Goal: Transaction & Acquisition: Purchase product/service

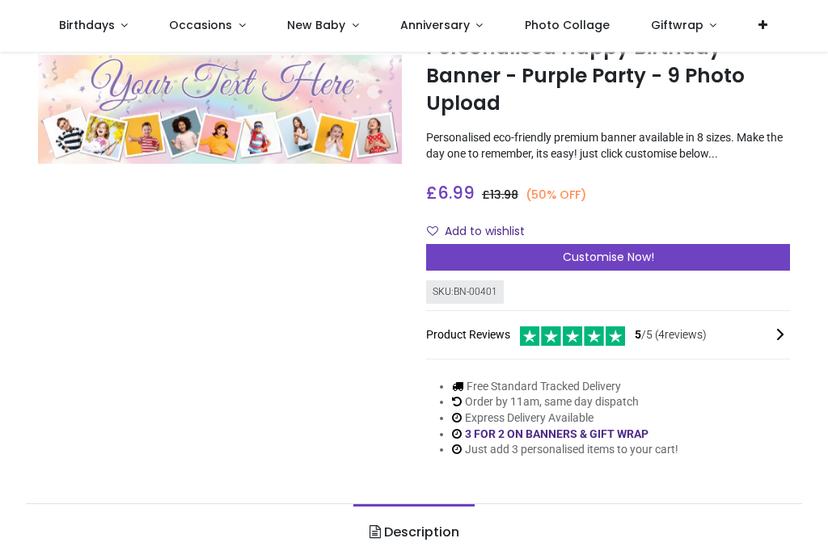
scroll to position [70, 0]
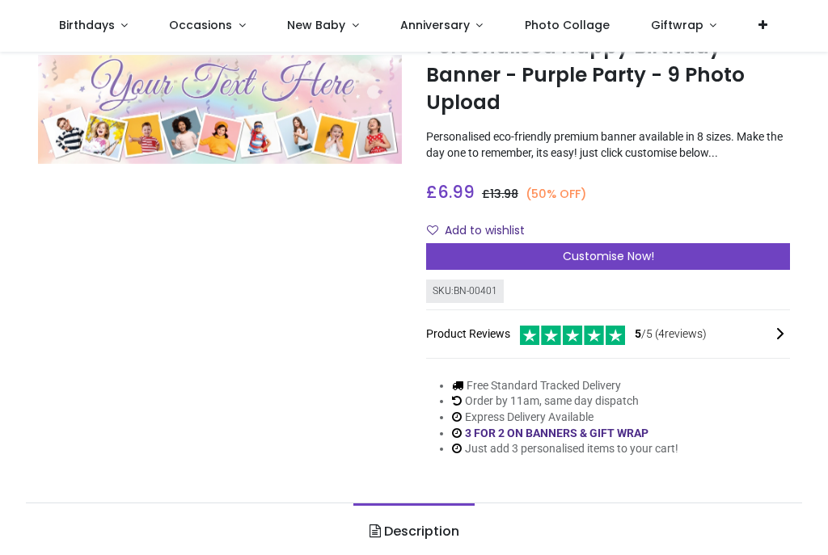
click at [618, 258] on span "Customise Now!" at bounding box center [608, 256] width 91 height 16
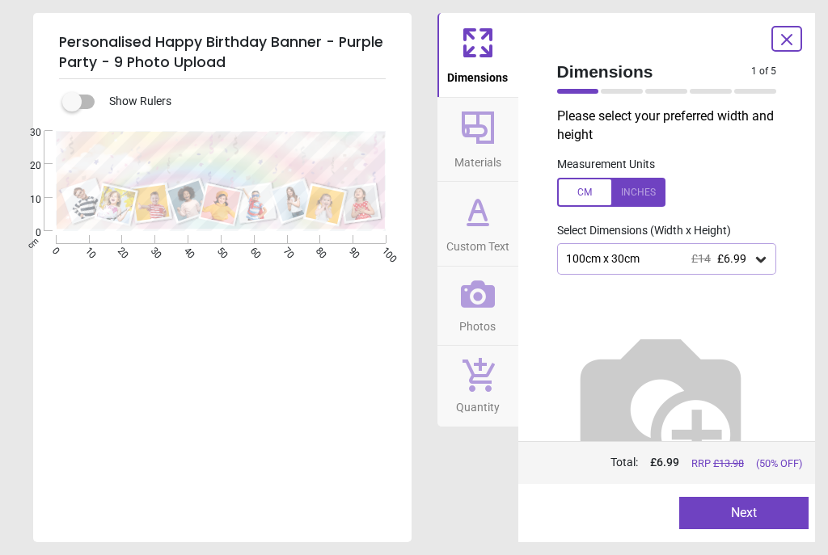
click at [769, 258] on div "100cm x 30cm £14 £6.99" at bounding box center [667, 258] width 220 height 31
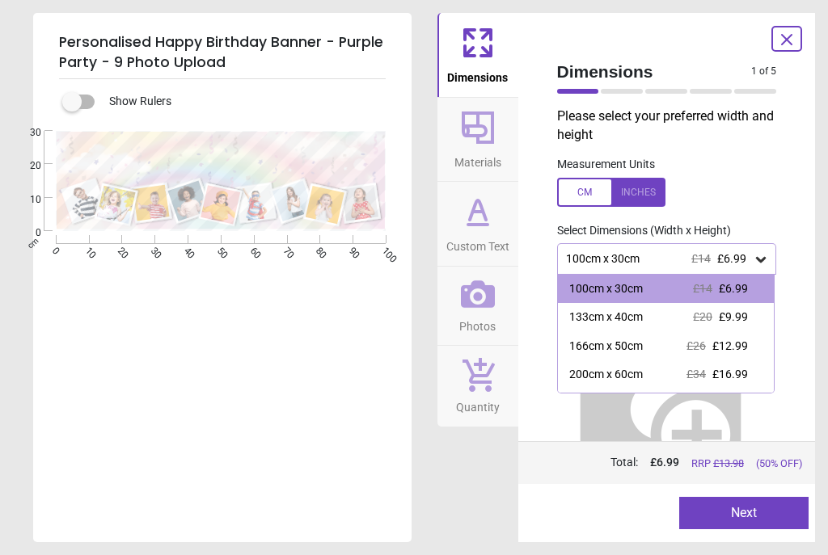
click at [648, 311] on div "133cm x 40cm £20 £9.99" at bounding box center [666, 317] width 217 height 29
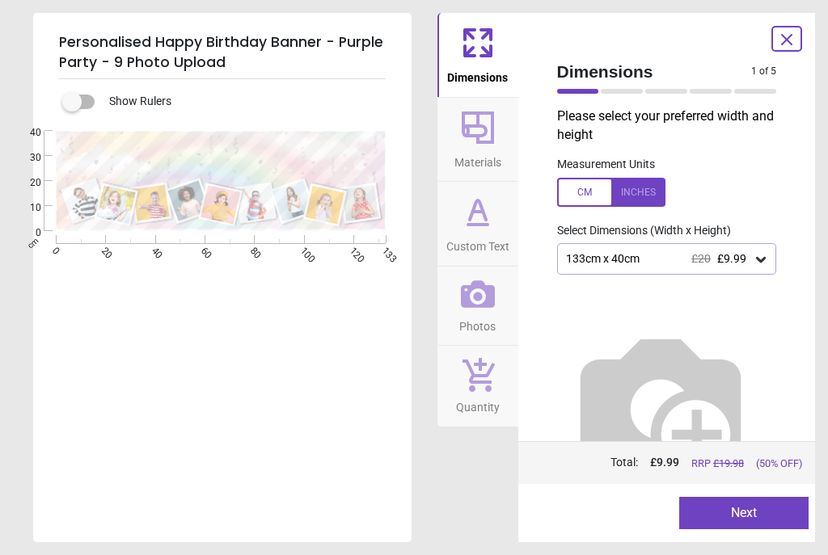
click at [740, 512] on button "Next" at bounding box center [743, 513] width 129 height 32
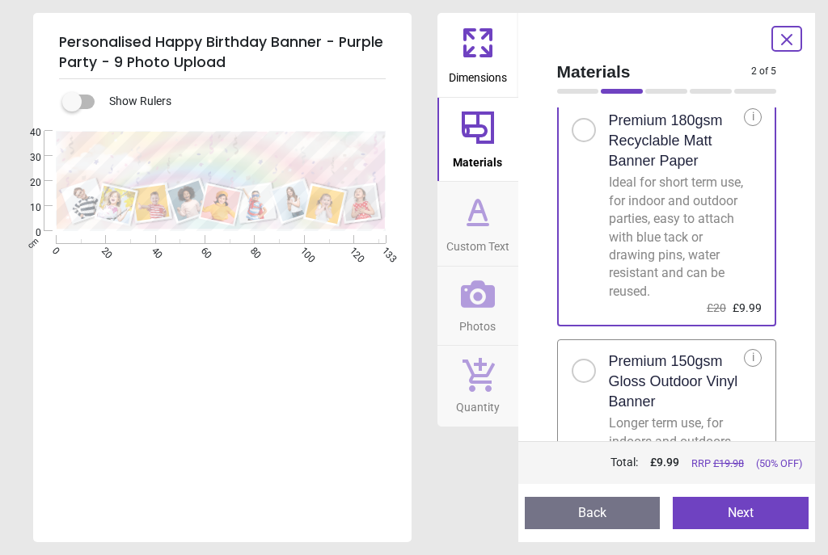
scroll to position [41, 0]
click at [749, 514] on button "Next" at bounding box center [741, 513] width 136 height 32
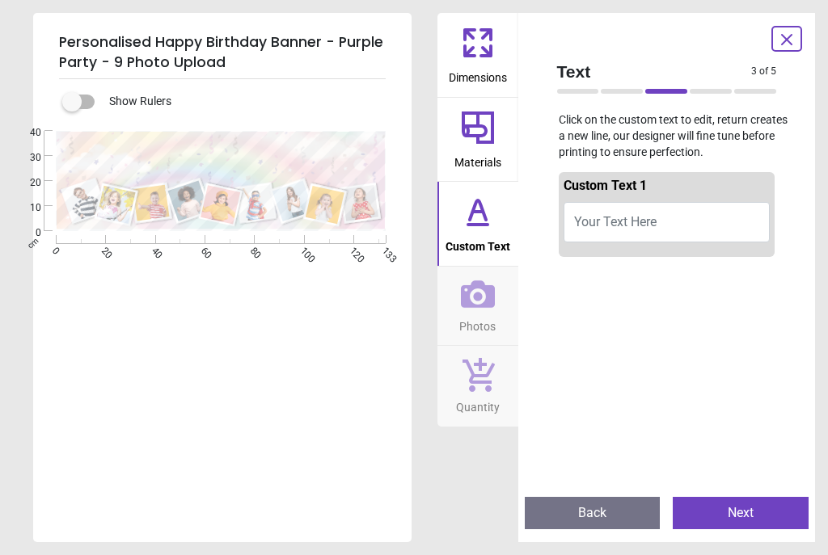
click at [587, 221] on span "Your Text Here" at bounding box center [615, 221] width 82 height 15
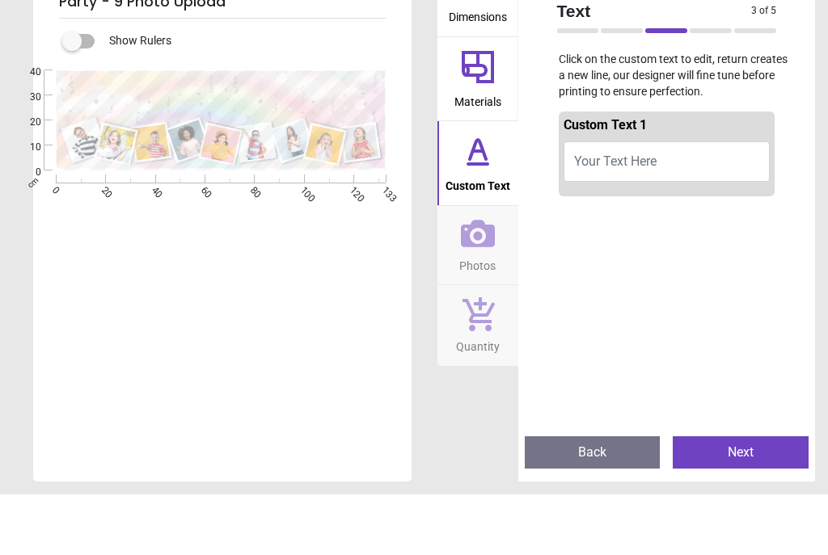
click at [605, 214] on span "Your Text Here" at bounding box center [615, 221] width 82 height 15
type textarea "*"
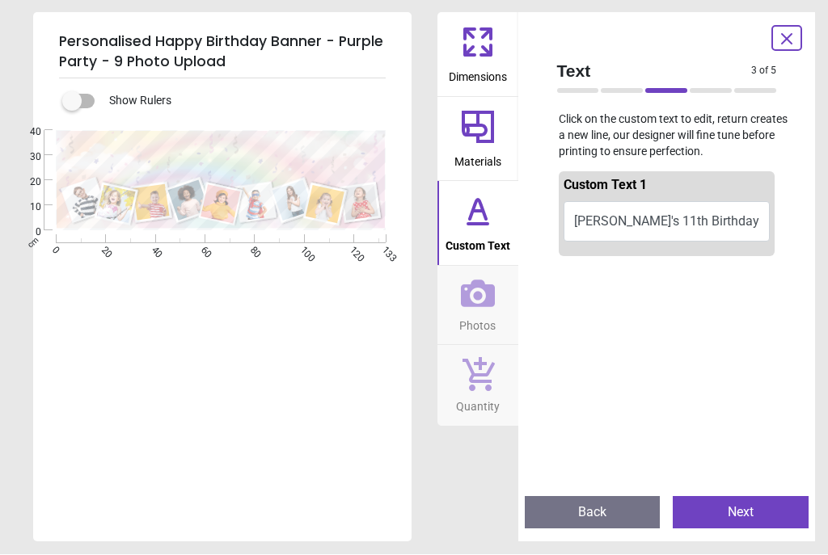
type textarea "**********"
click at [746, 508] on button "Next" at bounding box center [741, 513] width 136 height 32
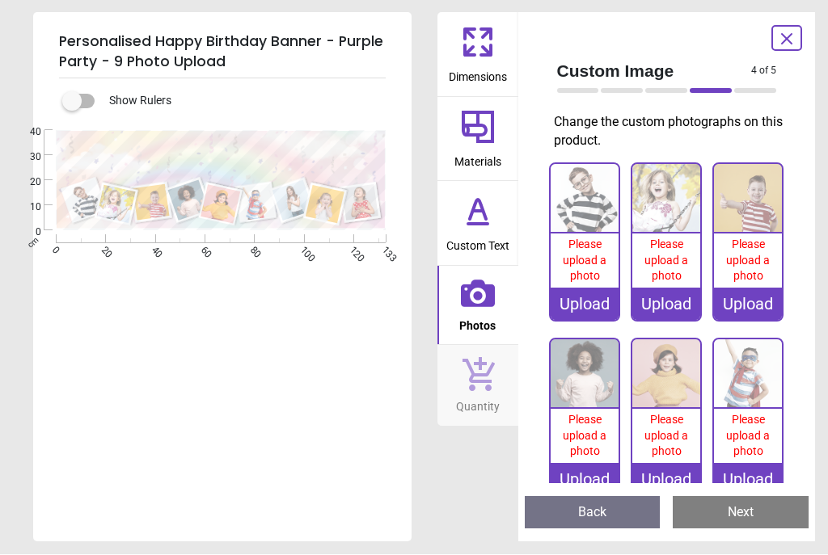
click at [593, 252] on span "Please upload a photo" at bounding box center [585, 260] width 44 height 44
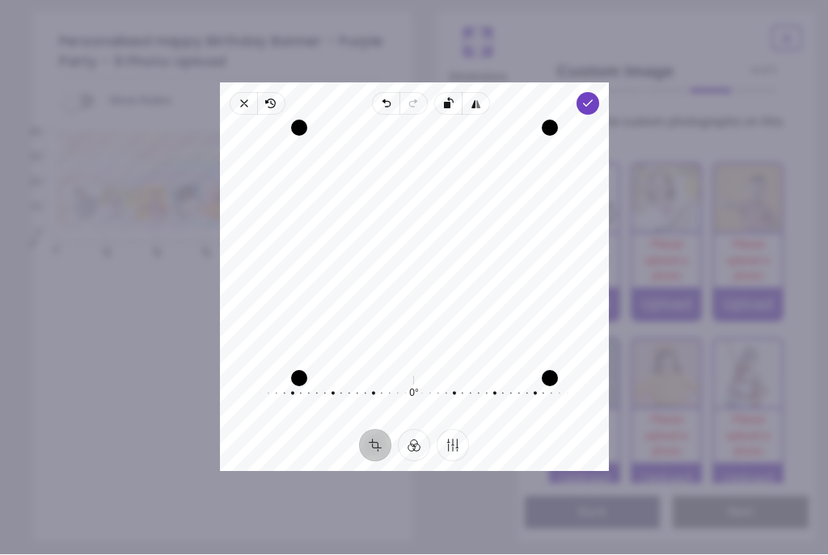
click at [593, 98] on icon "button" at bounding box center [586, 104] width 13 height 13
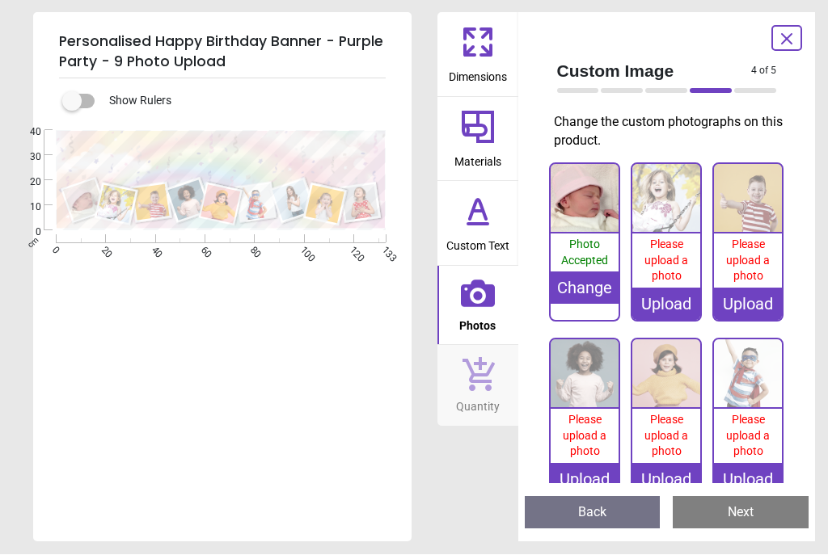
click at [666, 291] on div "Upload" at bounding box center [666, 305] width 68 height 32
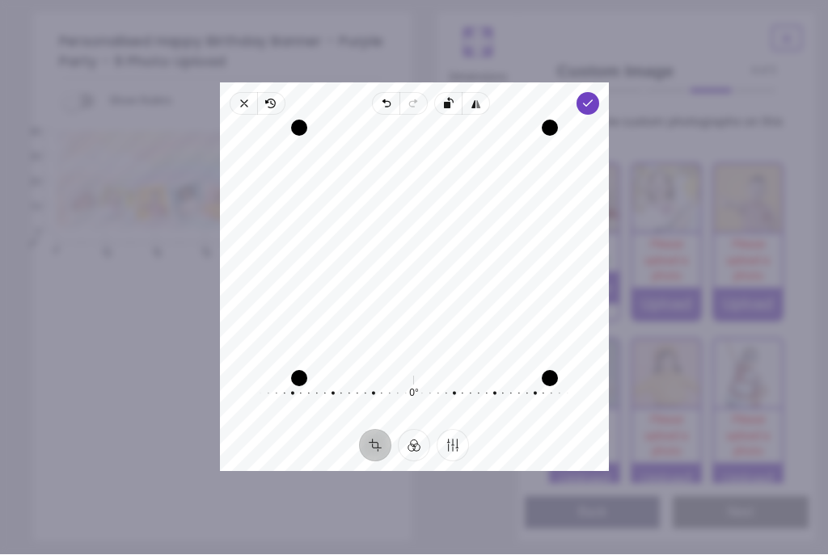
click at [593, 98] on icon "button" at bounding box center [586, 104] width 13 height 13
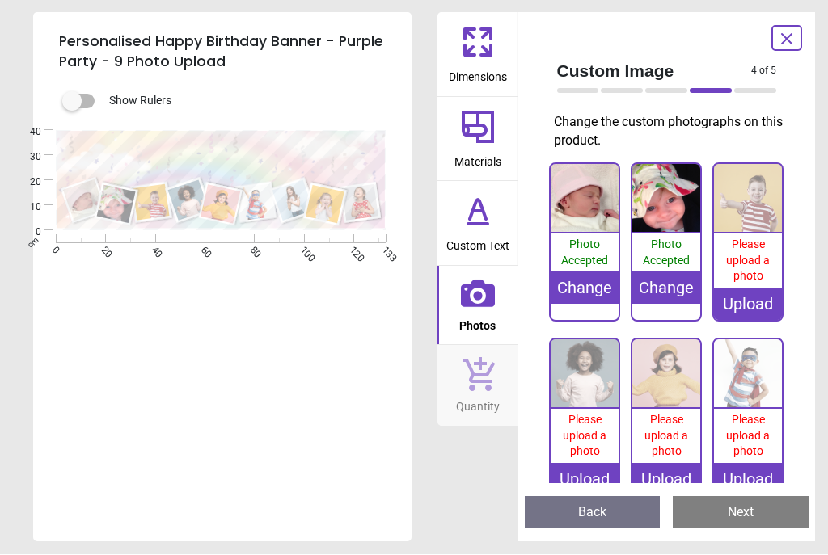
click at [750, 192] on img at bounding box center [748, 199] width 68 height 68
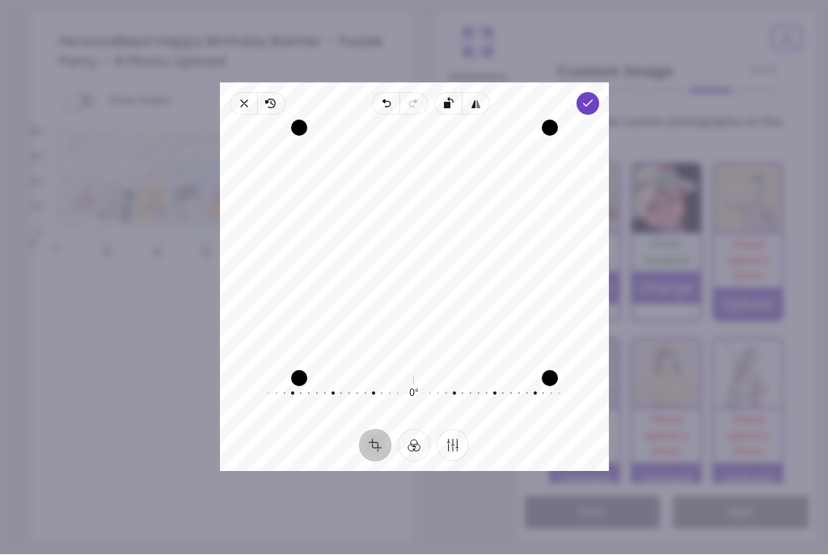
click at [595, 93] on span "Done" at bounding box center [587, 104] width 23 height 23
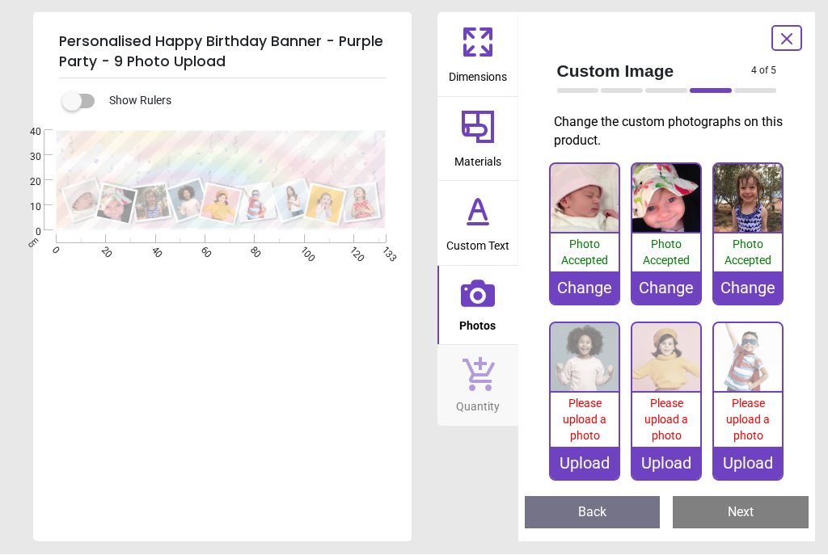
click at [587, 458] on div "Upload" at bounding box center [584, 464] width 68 height 32
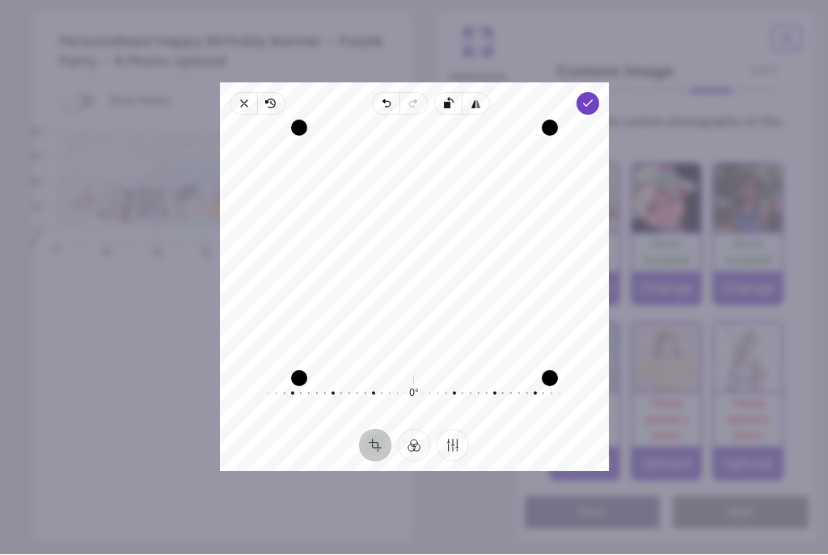
click at [593, 98] on icon "button" at bounding box center [586, 104] width 13 height 13
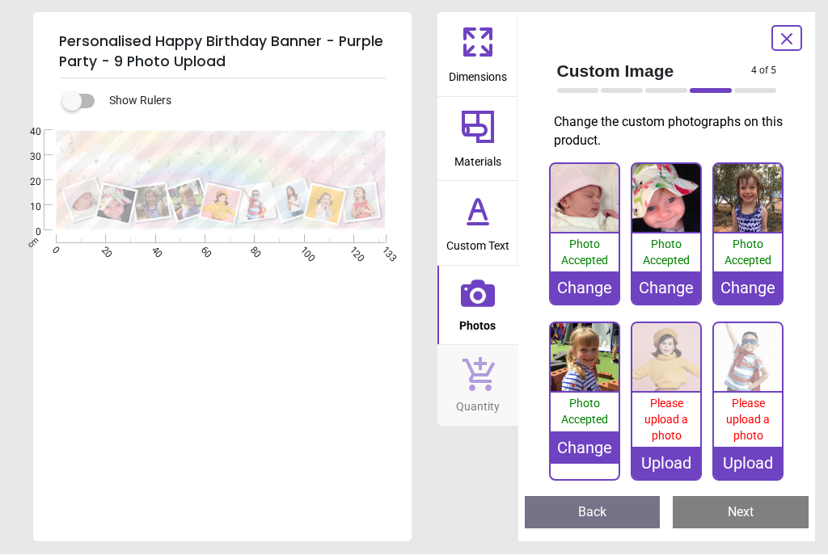
click at [667, 376] on img at bounding box center [666, 358] width 68 height 68
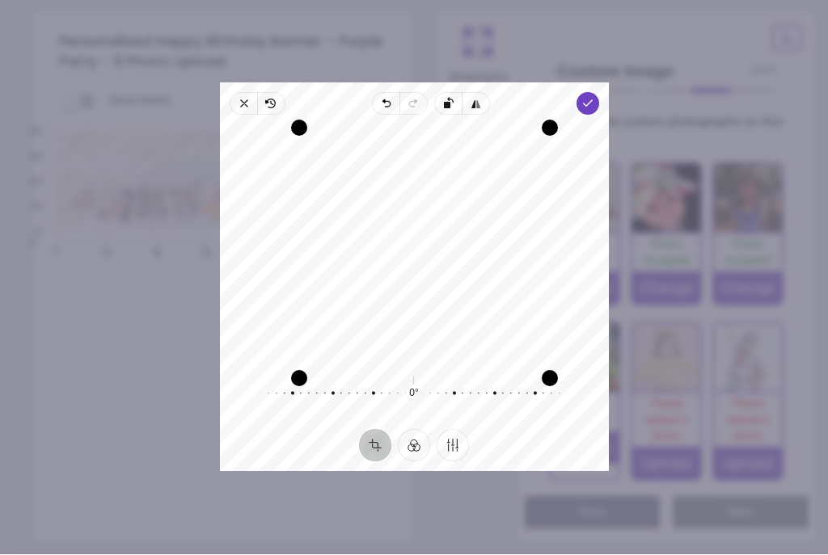
click at [597, 93] on span "Done" at bounding box center [587, 104] width 23 height 23
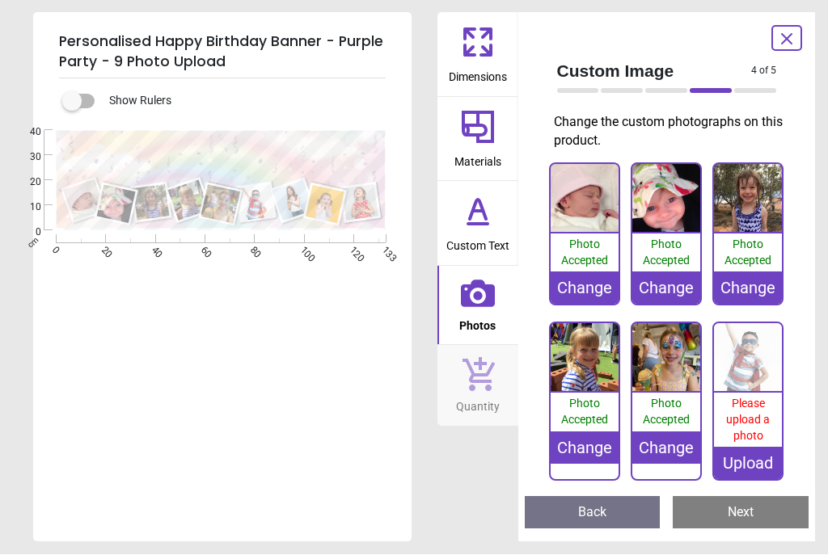
scroll to position [70, 0]
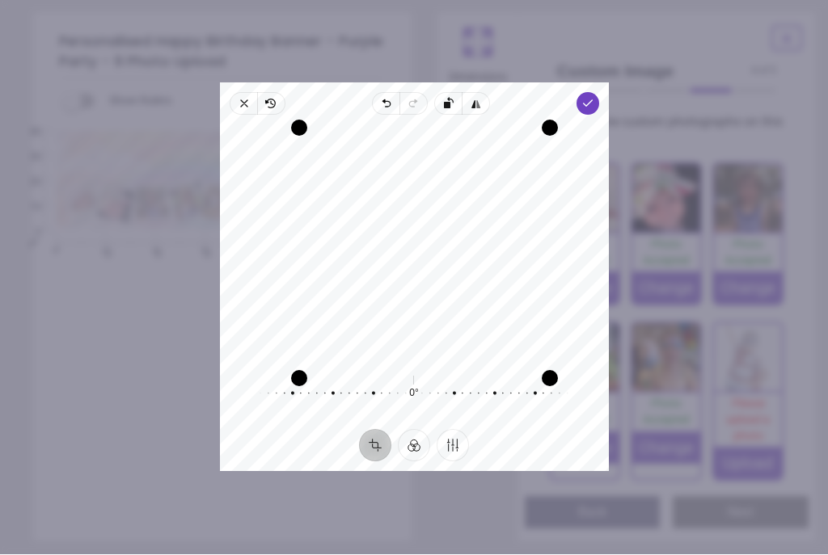
click at [593, 98] on icon "button" at bounding box center [586, 104] width 13 height 13
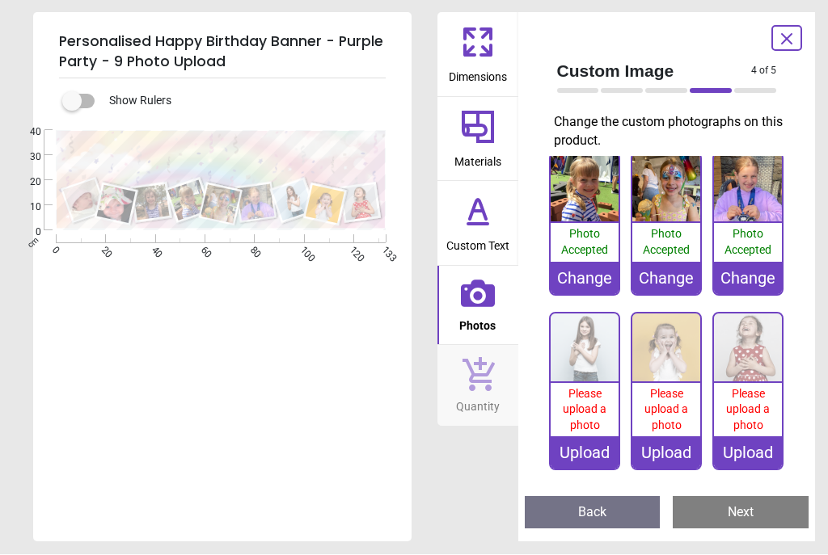
scroll to position [169, 0]
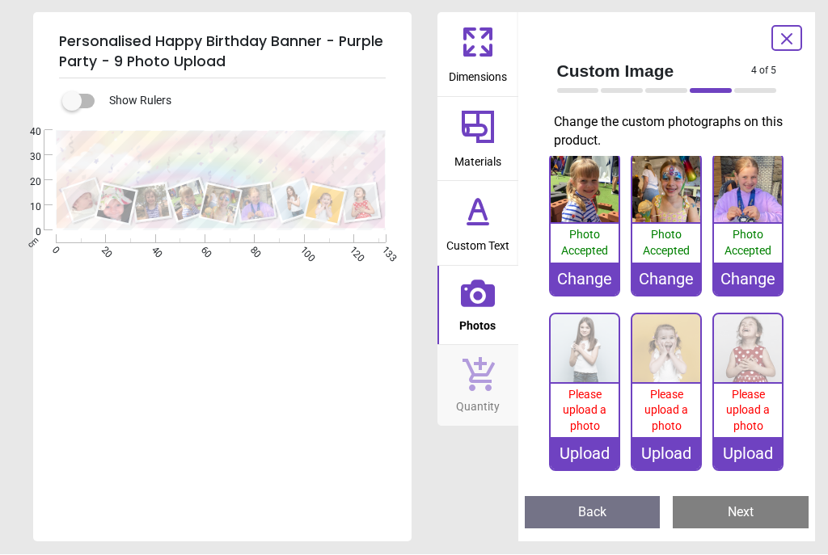
click at [576, 432] on div "Please upload a photo" at bounding box center [584, 412] width 68 height 54
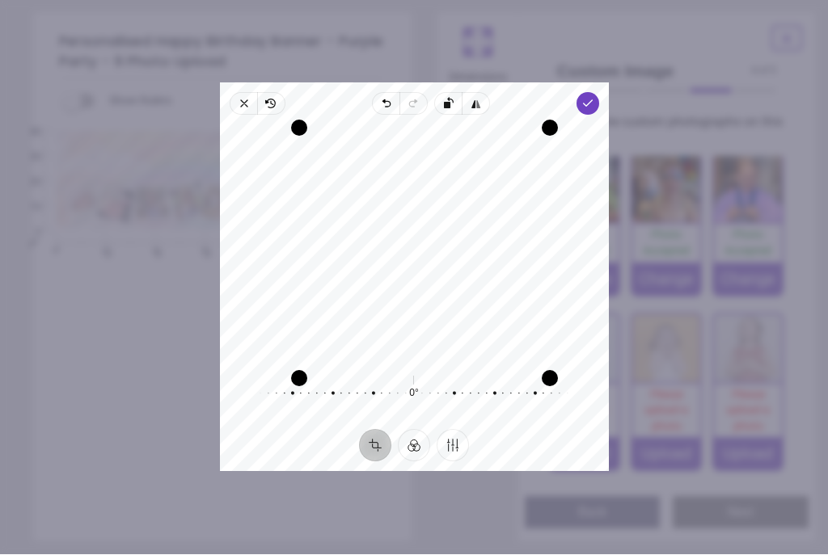
click at [597, 93] on span "Done" at bounding box center [587, 104] width 23 height 23
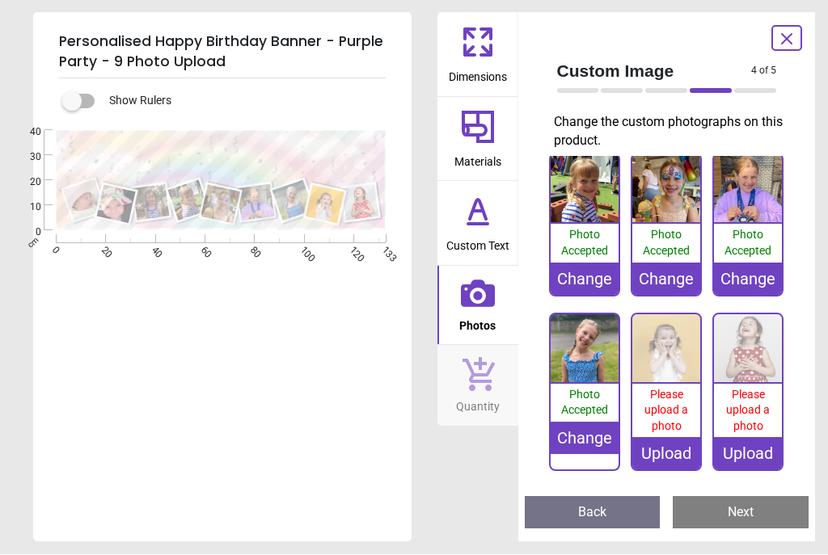
click at [664, 428] on span "Please upload a photo" at bounding box center [666, 411] width 44 height 44
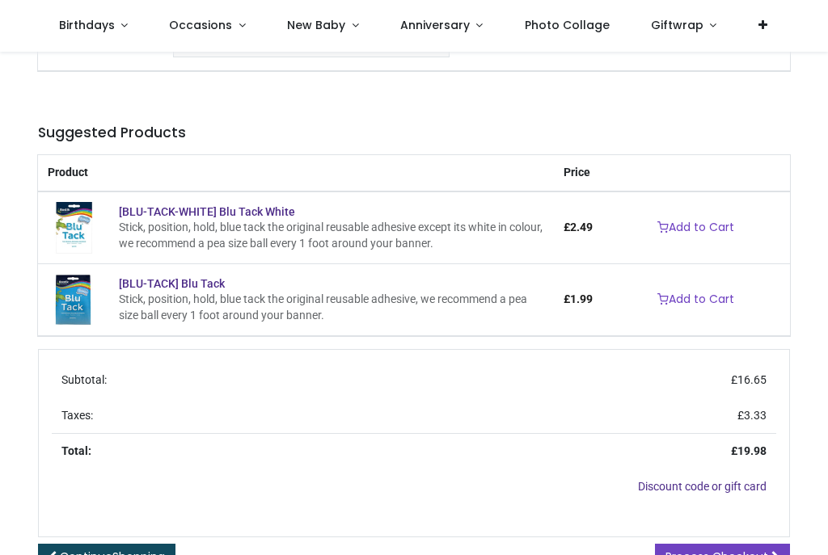
scroll to position [221, 0]
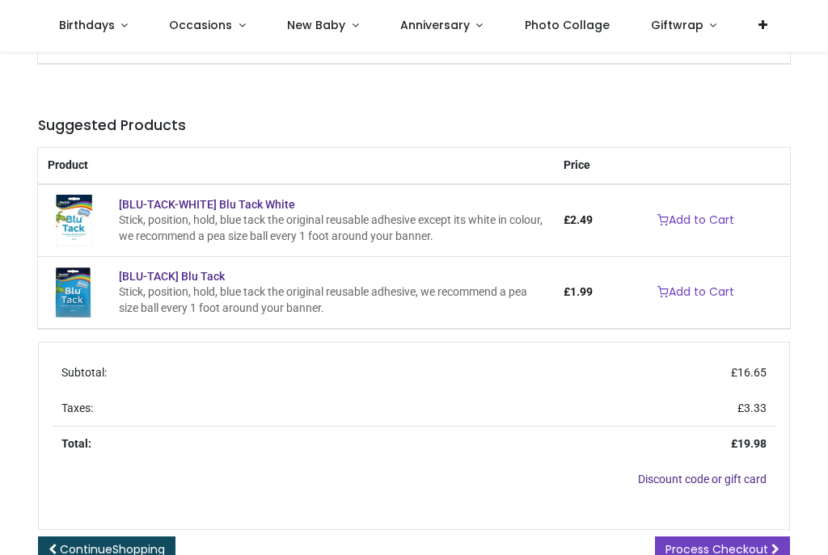
click at [693, 302] on link "Add to Cart" at bounding box center [696, 292] width 98 height 27
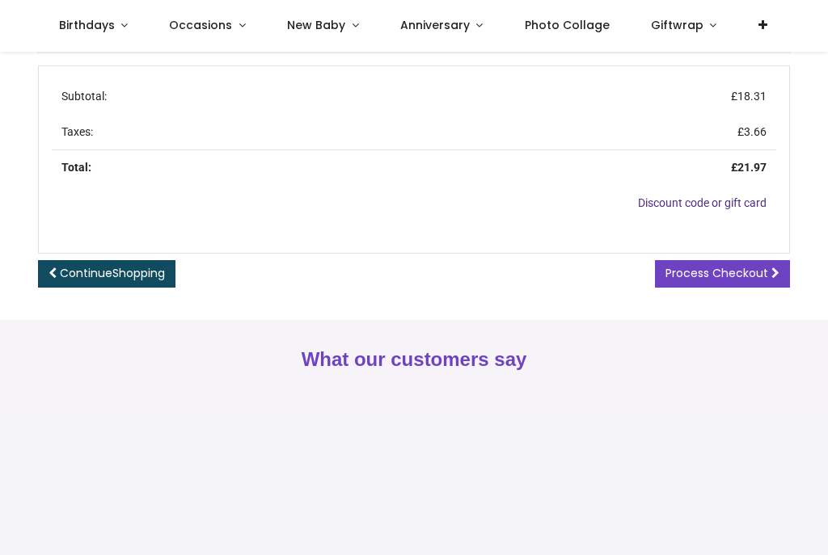
scroll to position [511, 0]
click at [722, 280] on span "Process Checkout" at bounding box center [716, 272] width 103 height 16
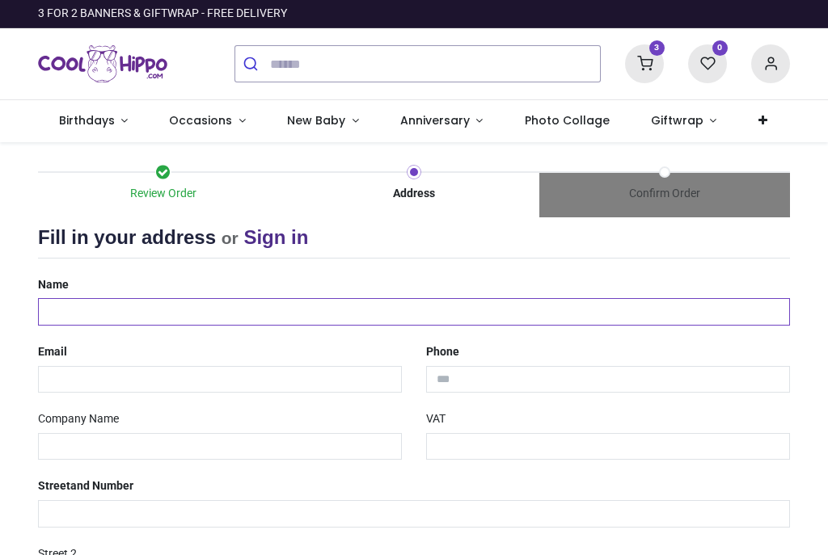
click at [46, 303] on input "text" at bounding box center [414, 311] width 752 height 27
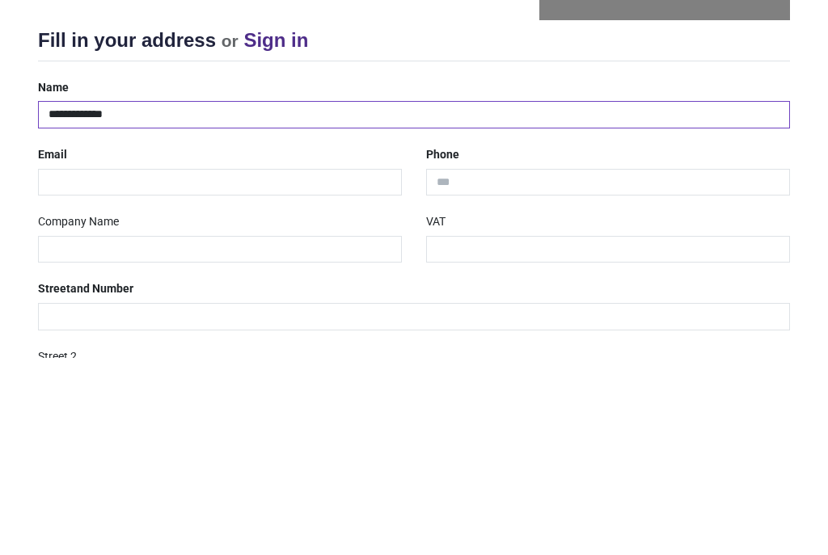
type input "**********"
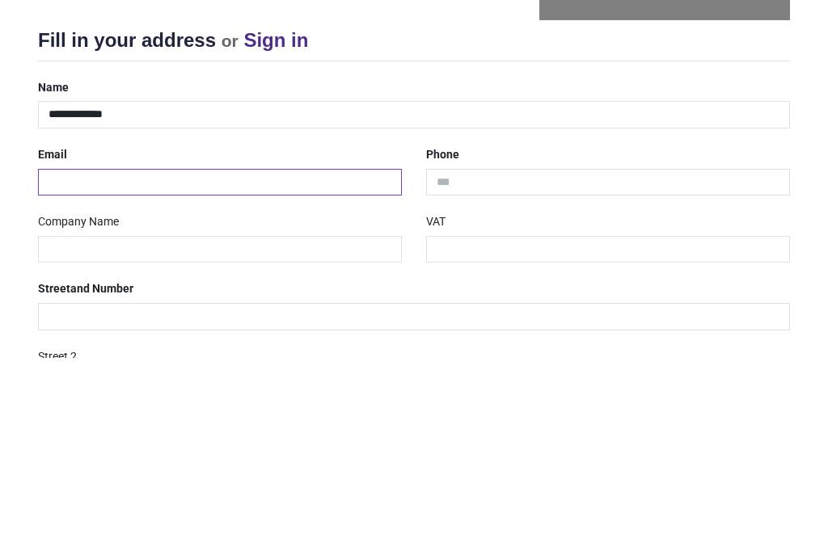
click at [52, 366] on input "email" at bounding box center [220, 379] width 364 height 27
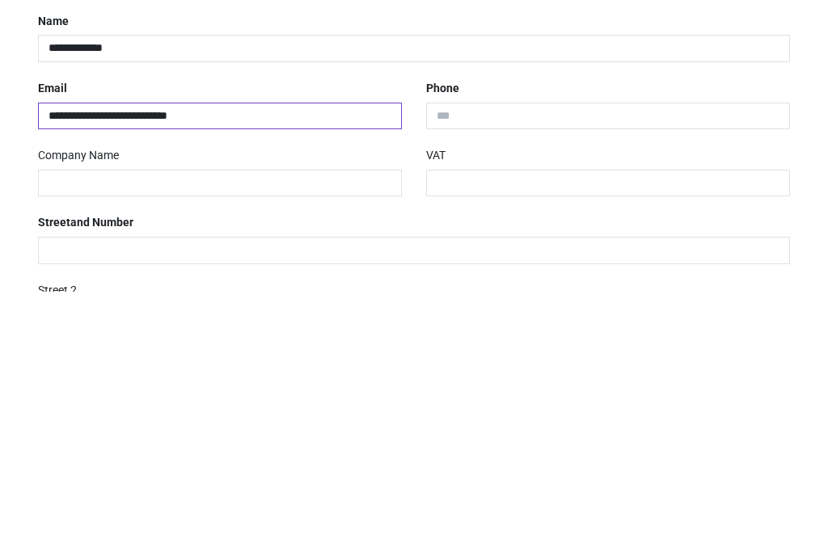
type input "**********"
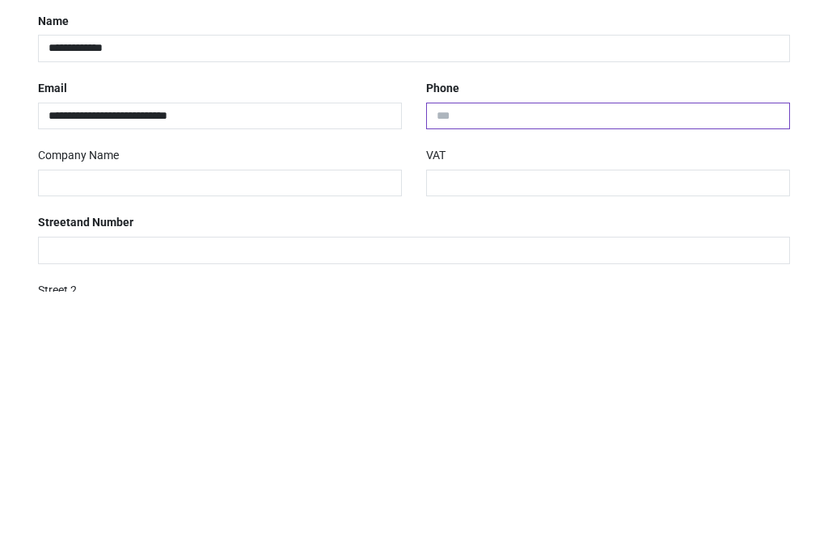
click at [486, 366] on input "tel" at bounding box center [608, 379] width 364 height 27
type input "**********"
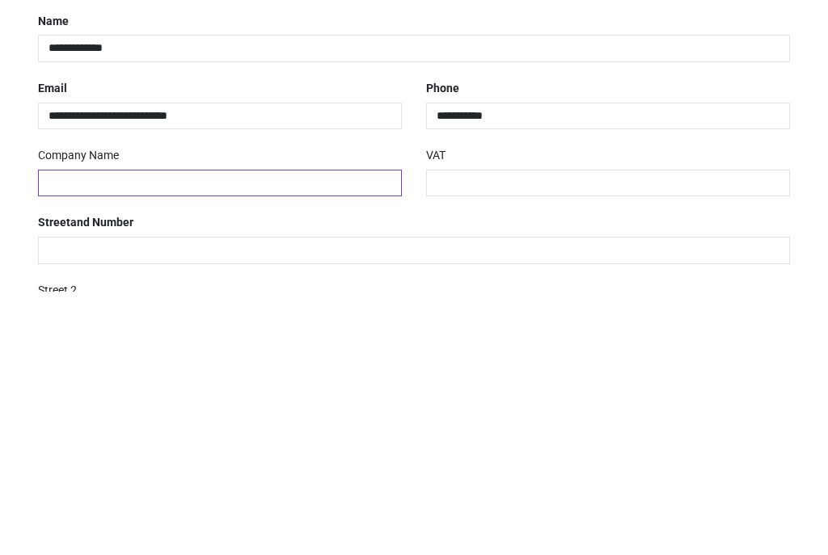
click at [49, 433] on input "text" at bounding box center [220, 446] width 364 height 27
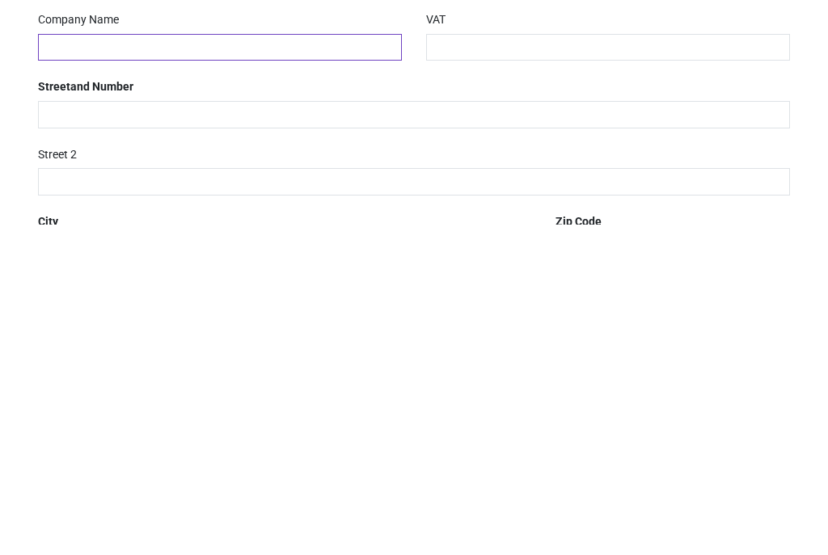
scroll to position [70, 0]
click at [55, 431] on input "text" at bounding box center [414, 444] width 752 height 27
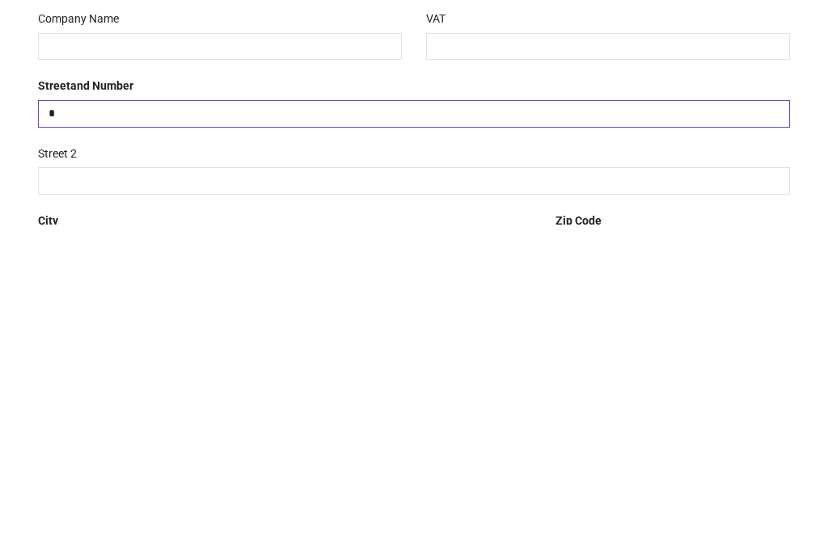
scroll to position [0, 0]
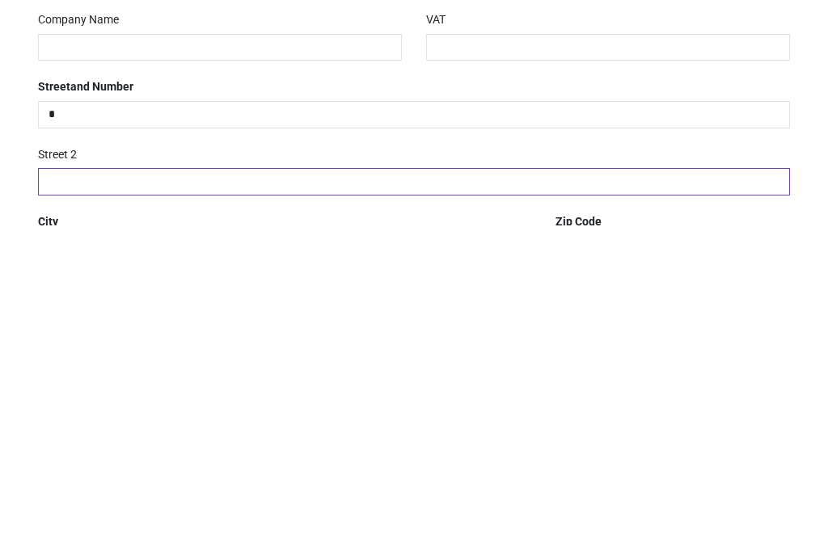
click at [46, 498] on input "text" at bounding box center [414, 511] width 752 height 27
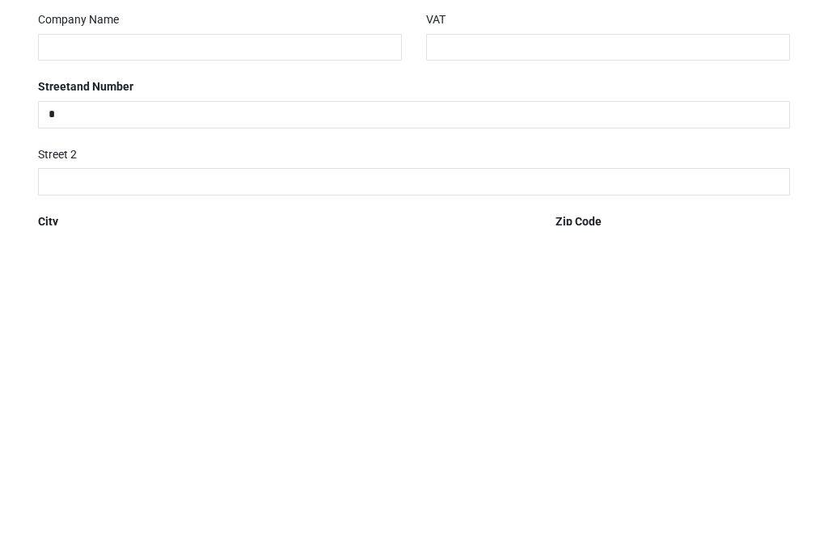
click at [108, 431] on input "*" at bounding box center [414, 444] width 752 height 27
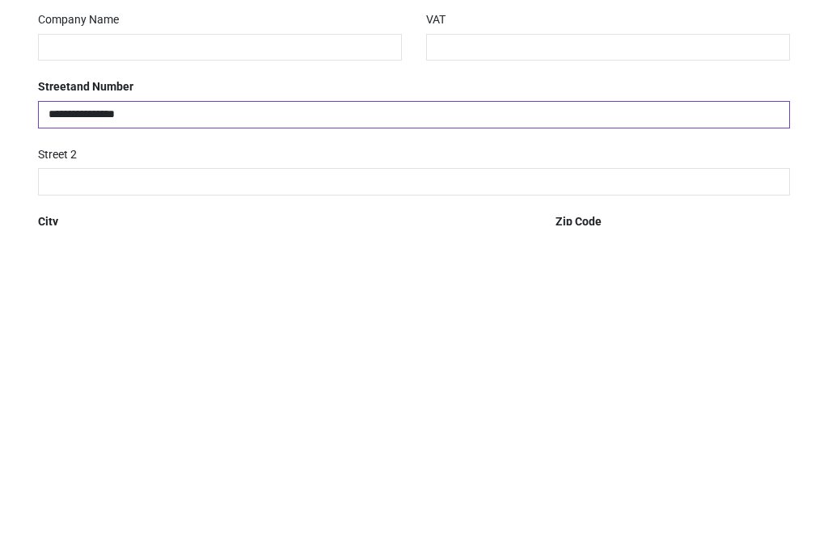
type input "**********"
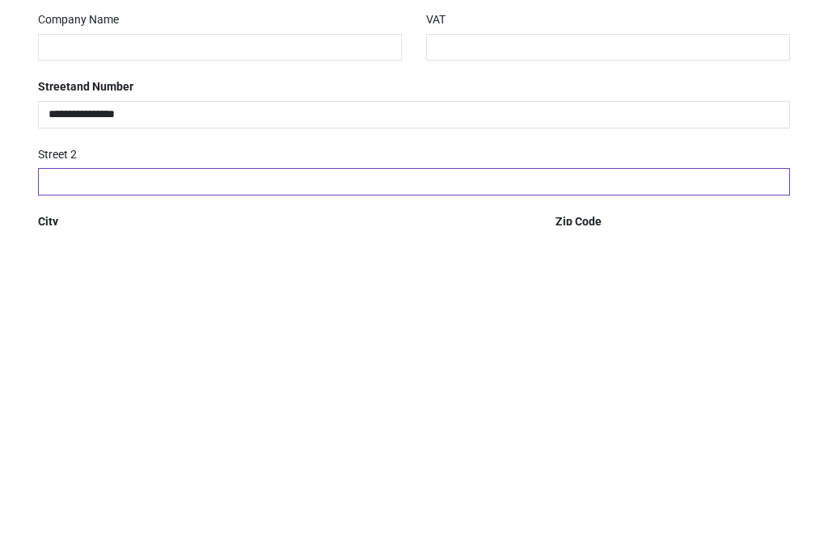
click at [54, 498] on input "text" at bounding box center [414, 511] width 752 height 27
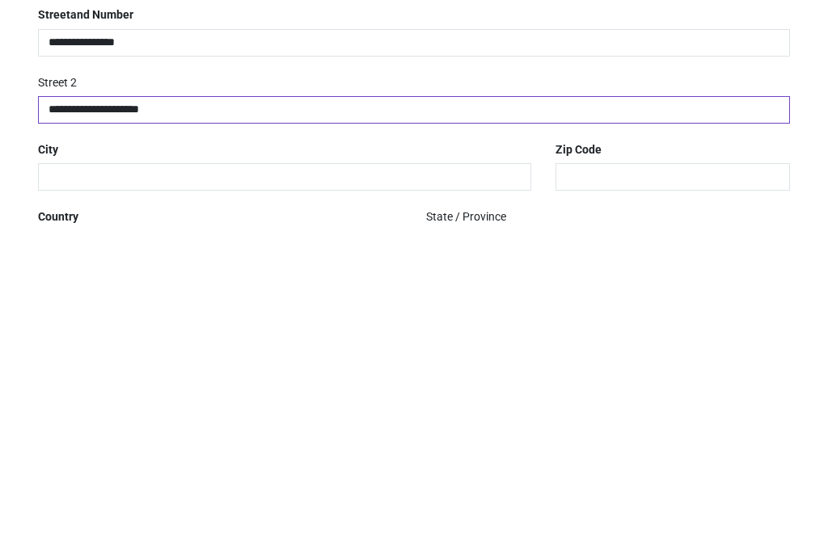
scroll to position [154, 0]
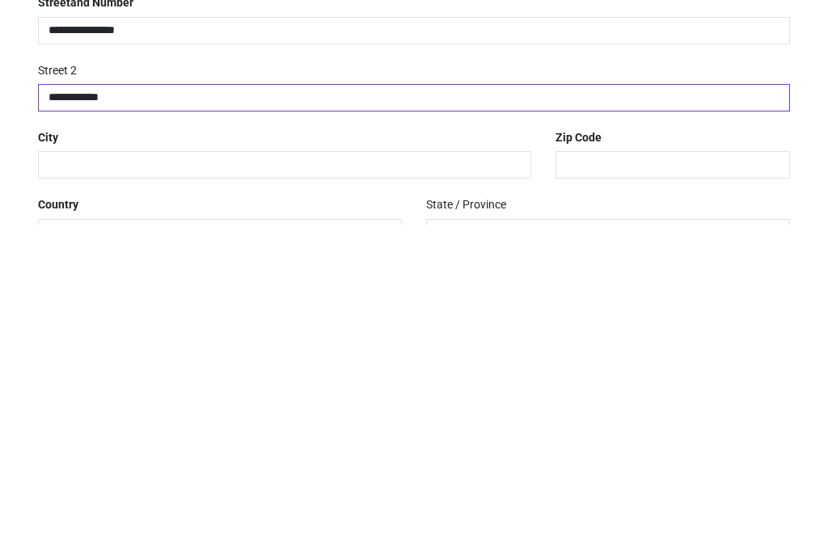
type input "**********"
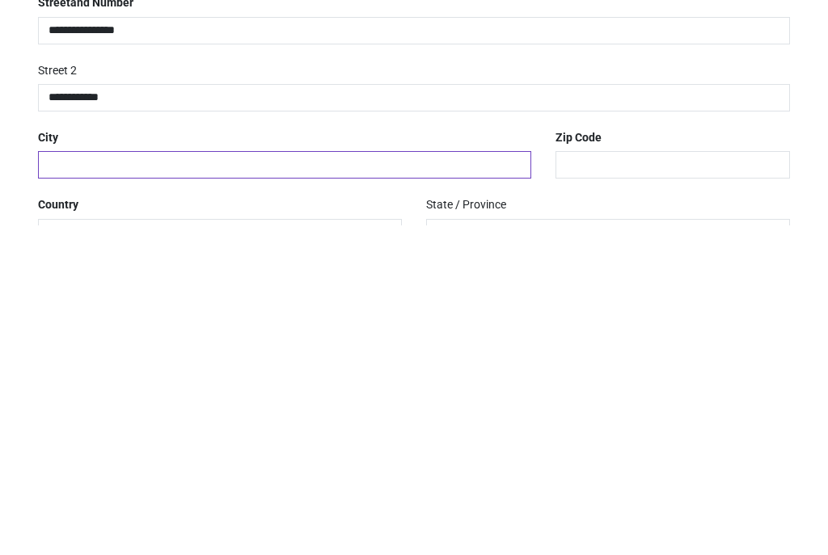
click at [52, 481] on input "text" at bounding box center [284, 494] width 493 height 27
type input "**********"
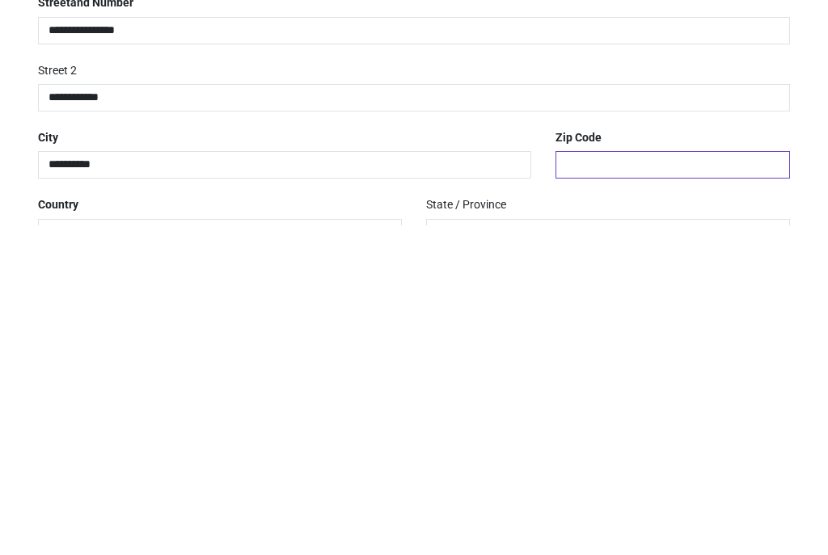
click at [566, 481] on input "text" at bounding box center [672, 494] width 234 height 27
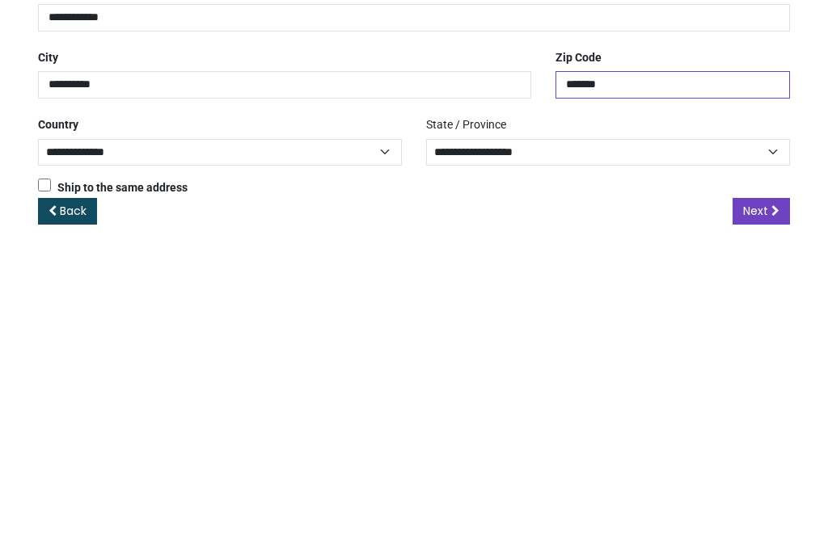
scroll to position [234, 0]
type input "*******"
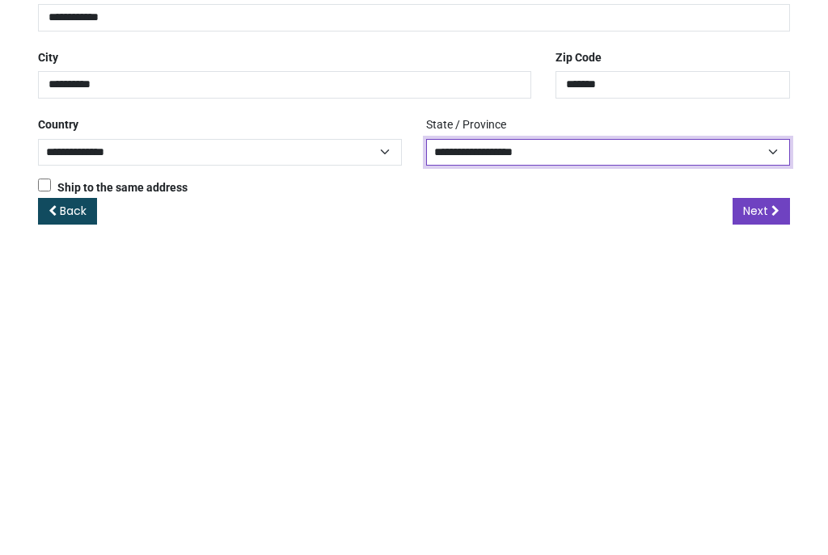
click at [781, 469] on select "**********" at bounding box center [608, 482] width 364 height 27
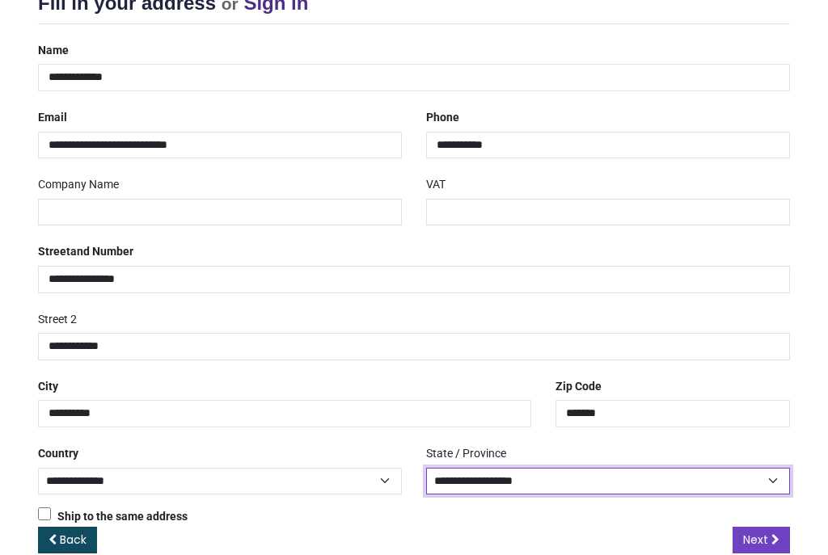
select select "***"
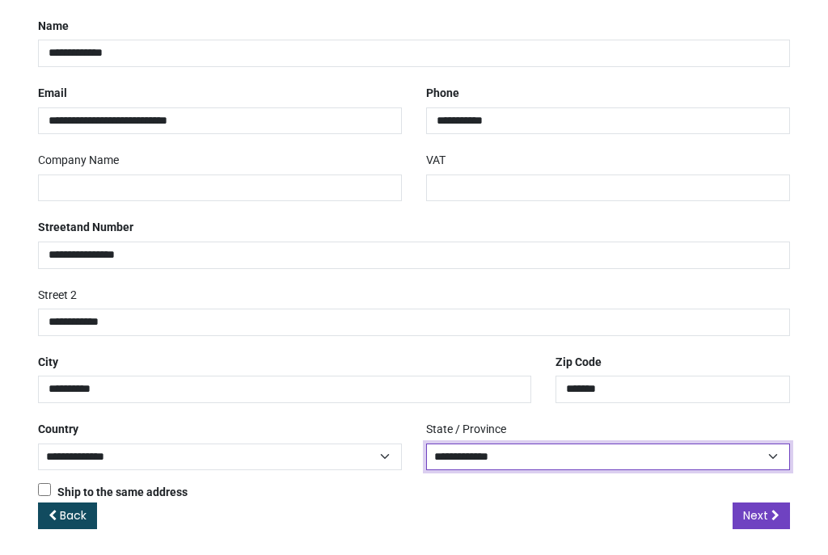
scroll to position [257, 0]
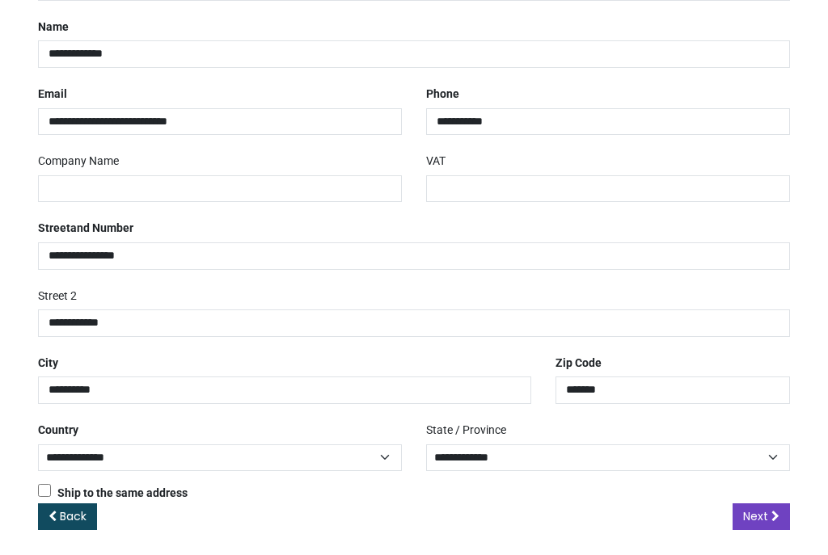
click at [757, 509] on span "Next" at bounding box center [755, 517] width 25 height 16
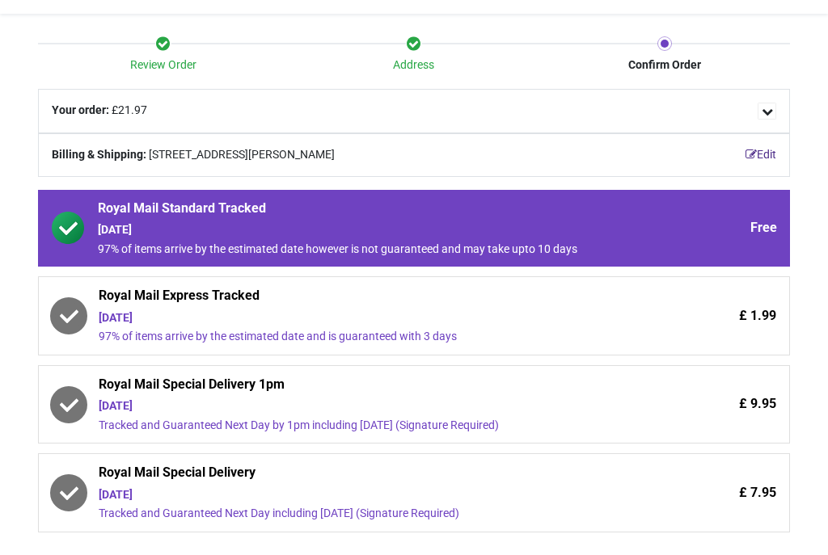
scroll to position [133, 0]
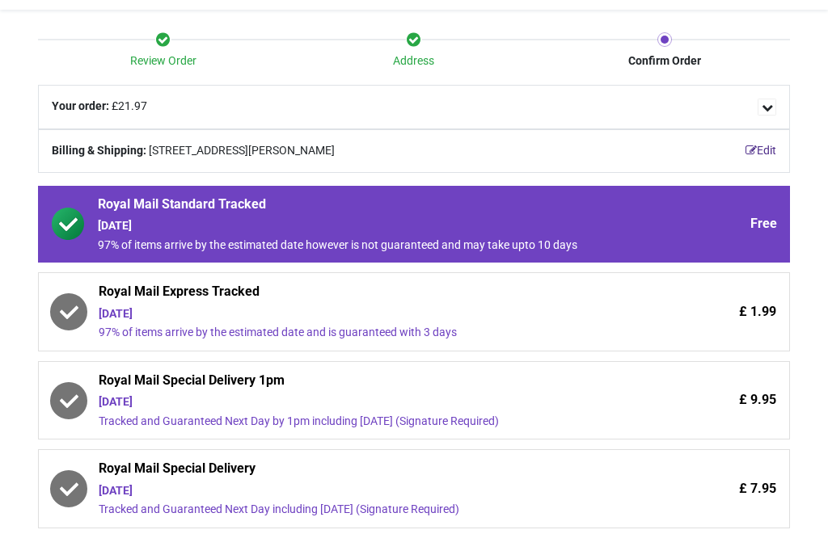
click at [78, 306] on icon at bounding box center [69, 312] width 32 height 32
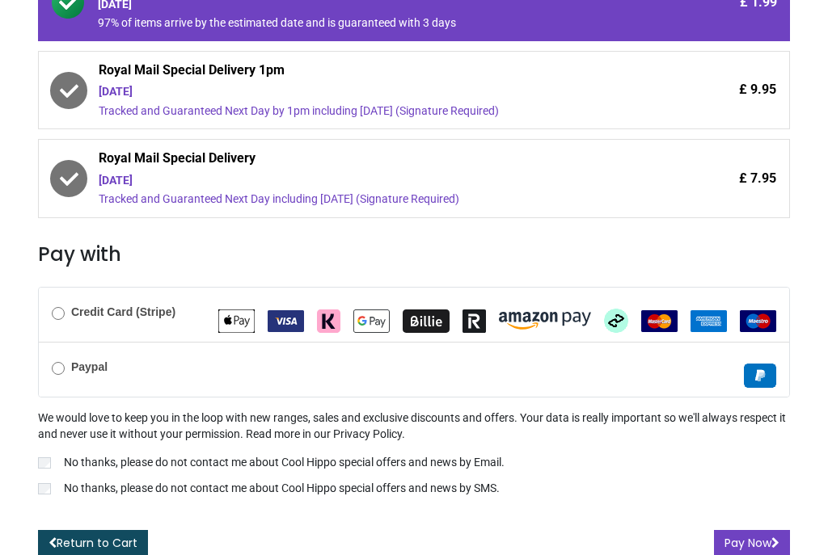
scroll to position [442, 0]
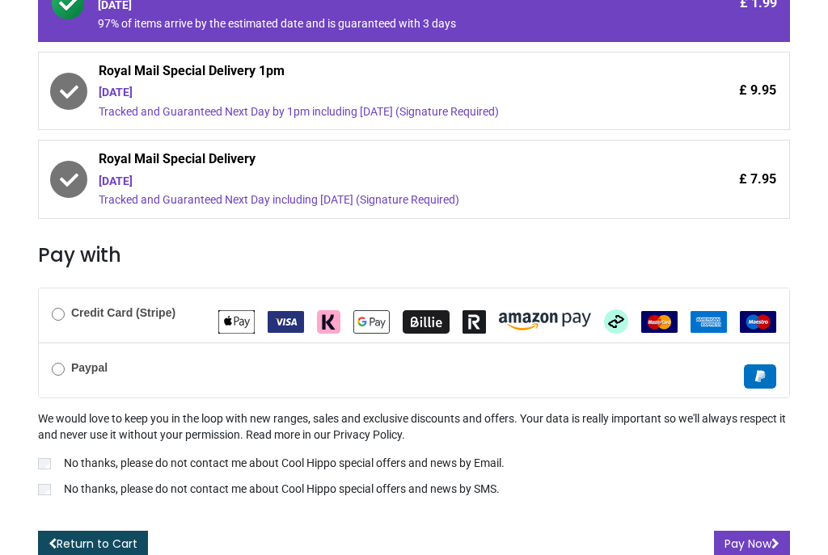
click at [52, 456] on label "No thanks, please do not contact me about Cool Hippo special offers and news by…" at bounding box center [414, 465] width 752 height 19
click at [42, 466] on label "No thanks, please do not contact me about Cool Hippo special offers and news by…" at bounding box center [414, 465] width 752 height 19
click at [753, 531] on button "Pay Now" at bounding box center [752, 544] width 76 height 27
